Goal: Find specific page/section: Find specific page/section

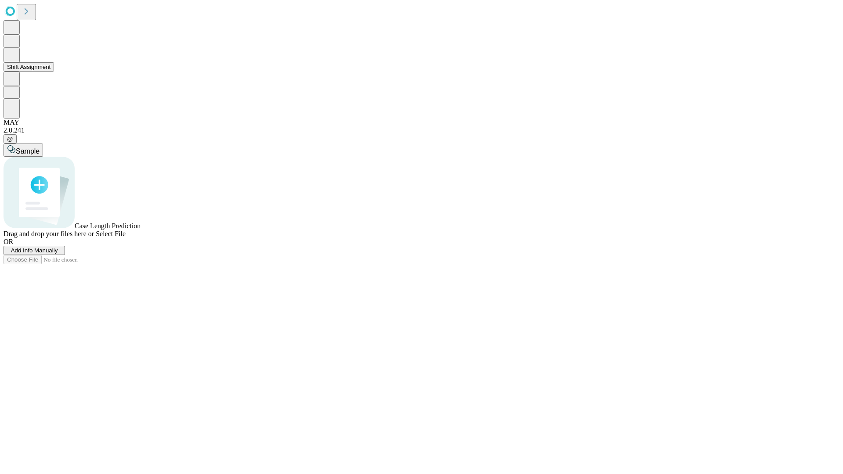
click at [54, 72] on button "Shift Assignment" at bounding box center [29, 66] width 50 height 9
